Goal: Transaction & Acquisition: Purchase product/service

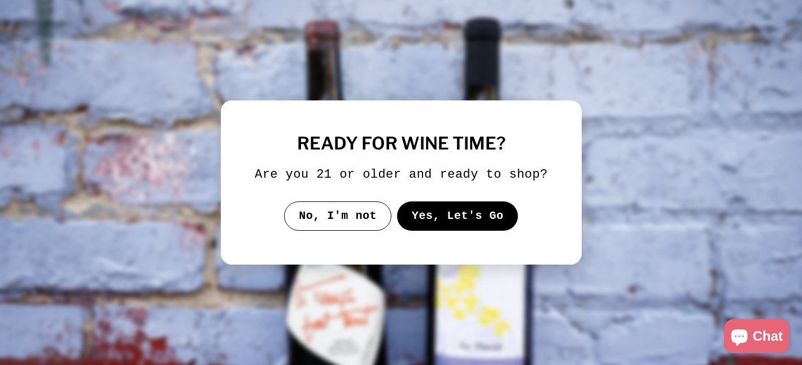
click at [476, 231] on button "Yes, Let's Go" at bounding box center [456, 216] width 121 height 29
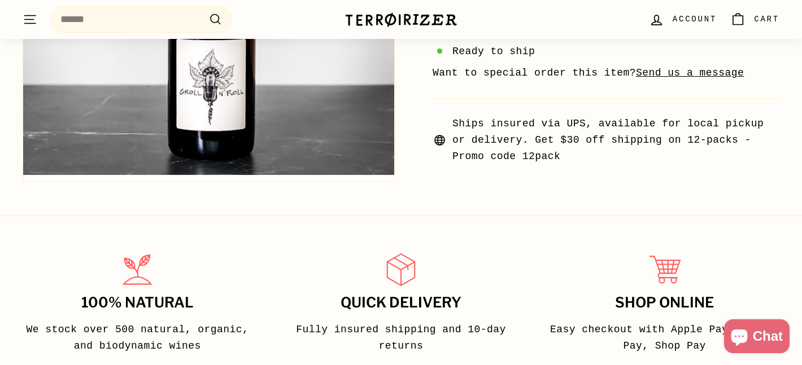
scroll to position [542, 0]
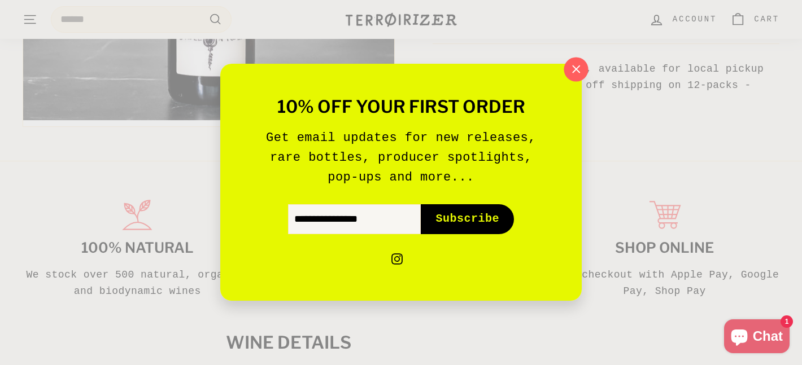
click at [578, 67] on icon "button" at bounding box center [576, 69] width 7 height 7
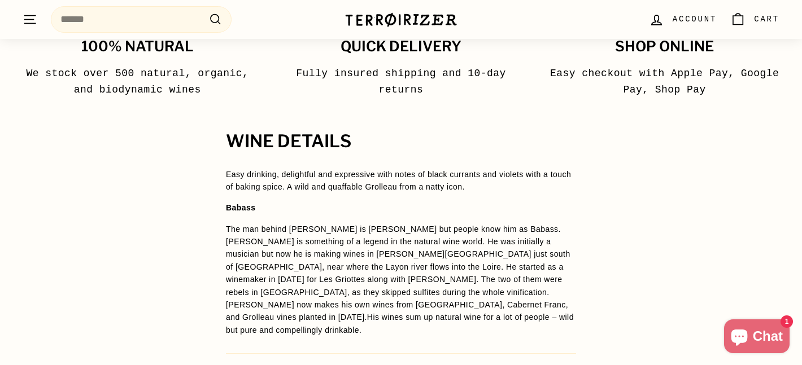
scroll to position [745, 0]
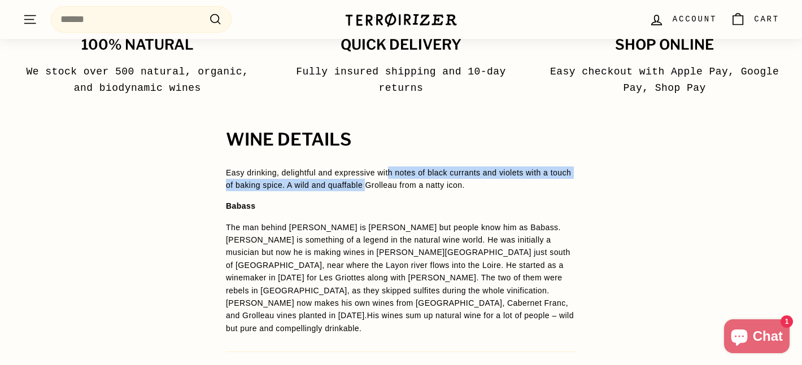
drag, startPoint x: 396, startPoint y: 175, endPoint x: 396, endPoint y: 196, distance: 20.9
click at [396, 196] on span "Easy drinking, delightful and expressive with notes of black currants and viole…" at bounding box center [401, 251] width 350 height 169
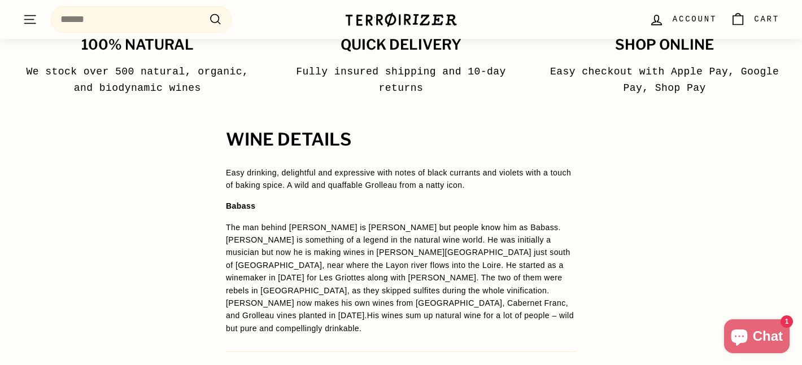
click at [378, 235] on span "The man behind [PERSON_NAME] is [PERSON_NAME] but people know him as Babass. [P…" at bounding box center [400, 278] width 348 height 110
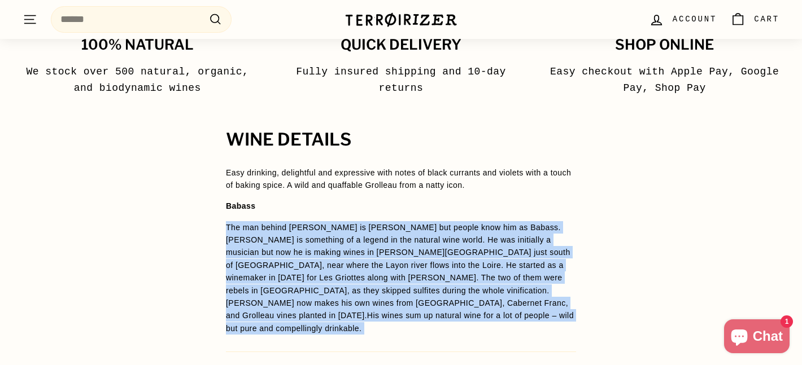
click at [378, 235] on span "The man behind [PERSON_NAME] is [PERSON_NAME] but people know him as Babass. [P…" at bounding box center [400, 278] width 348 height 110
click at [367, 261] on span "The man behind [PERSON_NAME] is [PERSON_NAME] but people know him as Babass. [P…" at bounding box center [400, 278] width 348 height 110
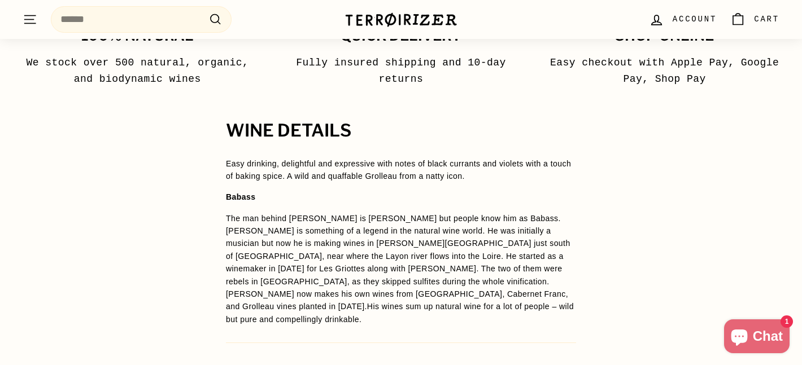
scroll to position [761, 0]
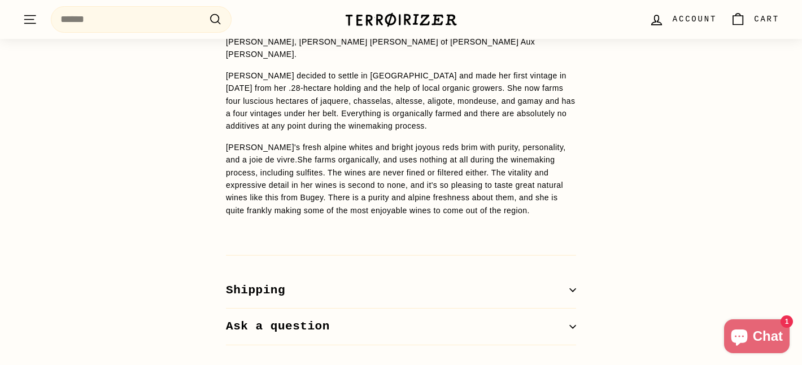
scroll to position [1001, 0]
